Goal: Transaction & Acquisition: Subscribe to service/newsletter

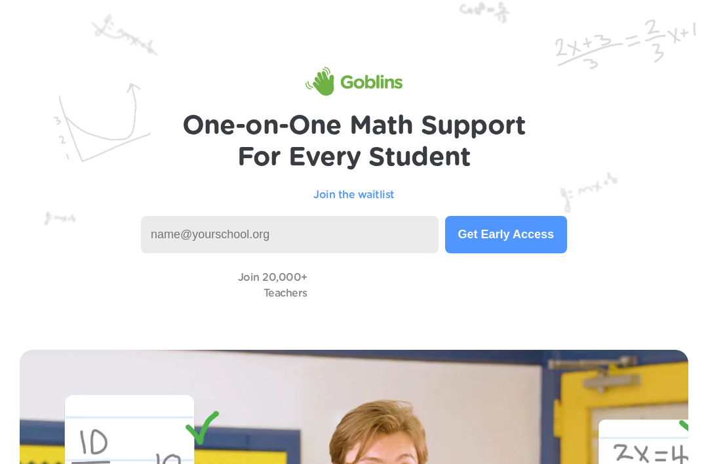
click at [374, 234] on input at bounding box center [290, 234] width 298 height 37
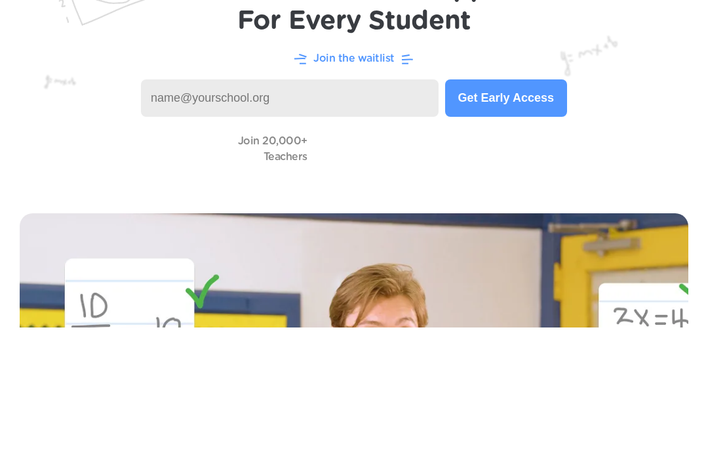
click at [339, 216] on input at bounding box center [290, 234] width 298 height 37
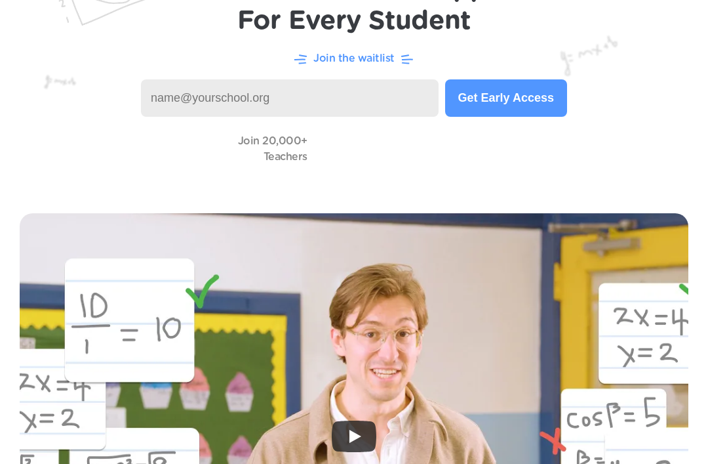
click at [301, 87] on input at bounding box center [290, 97] width 298 height 37
click at [302, 91] on input at bounding box center [290, 97] width 298 height 37
paste input "[EMAIL_ADDRESS][PERSON_NAME][DOMAIN_NAME]"
type input "[EMAIL_ADDRESS][PERSON_NAME][DOMAIN_NAME]"
click at [522, 93] on button "Get Early Access" at bounding box center [506, 97] width 122 height 37
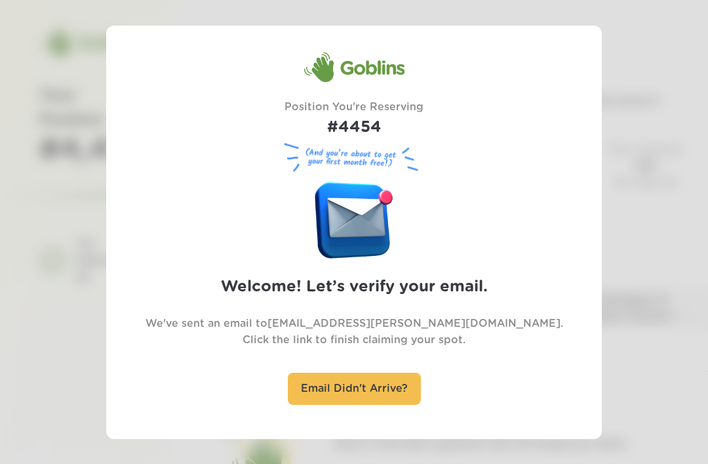
click at [387, 379] on div "Email Didn't Arrive?" at bounding box center [354, 388] width 133 height 32
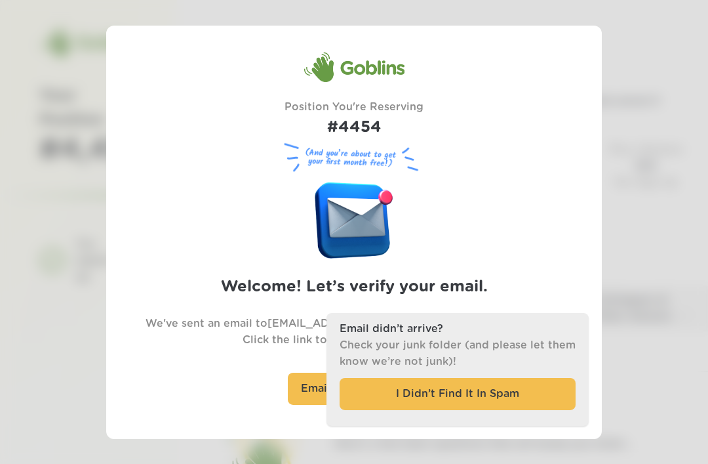
click at [438, 389] on div "I Didn’t Find It In Spam" at bounding box center [458, 394] width 236 height 32
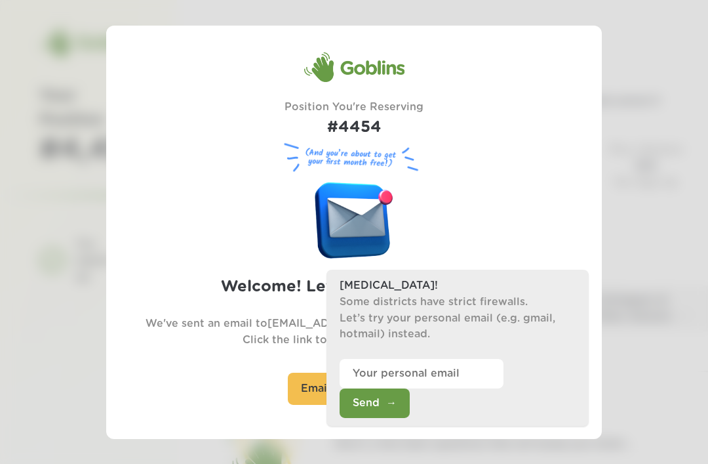
click at [601, 191] on div "Goblins Position You're Reserving #4454 (And you’re about to get your first mon…" at bounding box center [354, 231] width 496 height 361
click at [493, 388] on input "email" at bounding box center [422, 374] width 164 height 30
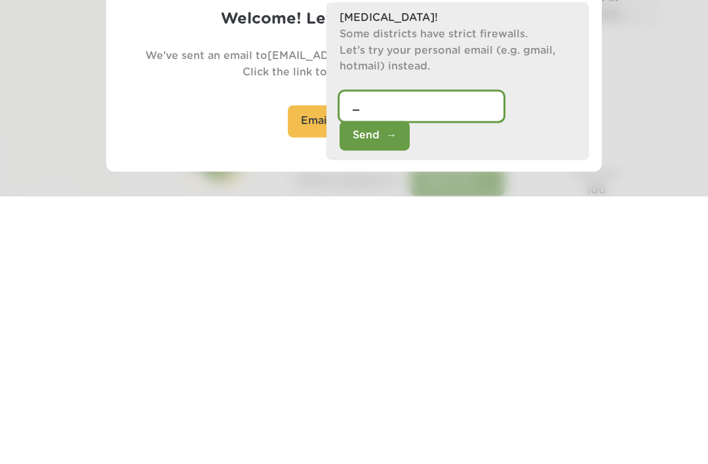
type input "_"
click at [652, 138] on div at bounding box center [354, 232] width 708 height 464
click at [651, 138] on div at bounding box center [354, 232] width 708 height 464
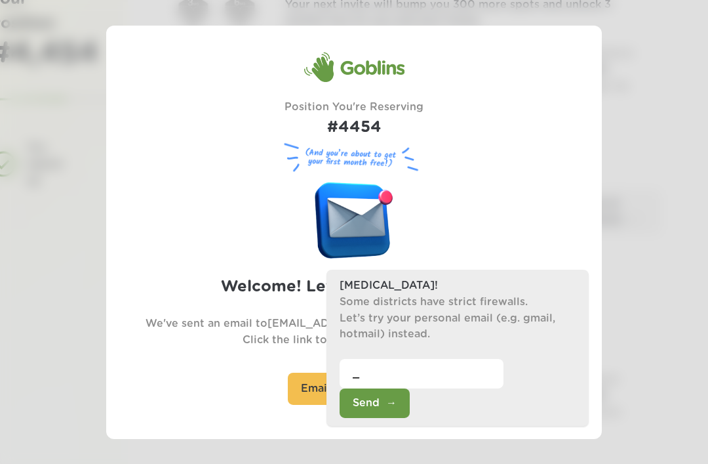
click at [611, 89] on div at bounding box center [354, 232] width 708 height 464
